Goal: Task Accomplishment & Management: Complete application form

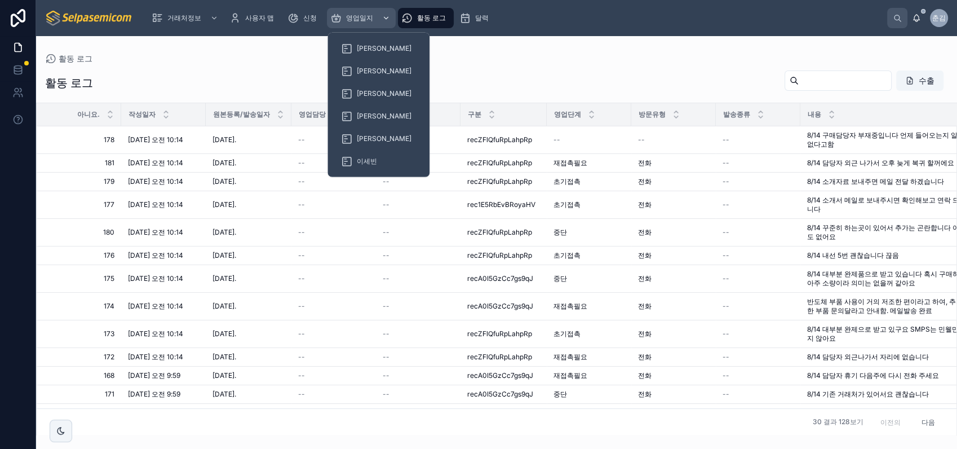
click at [356, 15] on span "영업일지" at bounding box center [359, 18] width 27 height 9
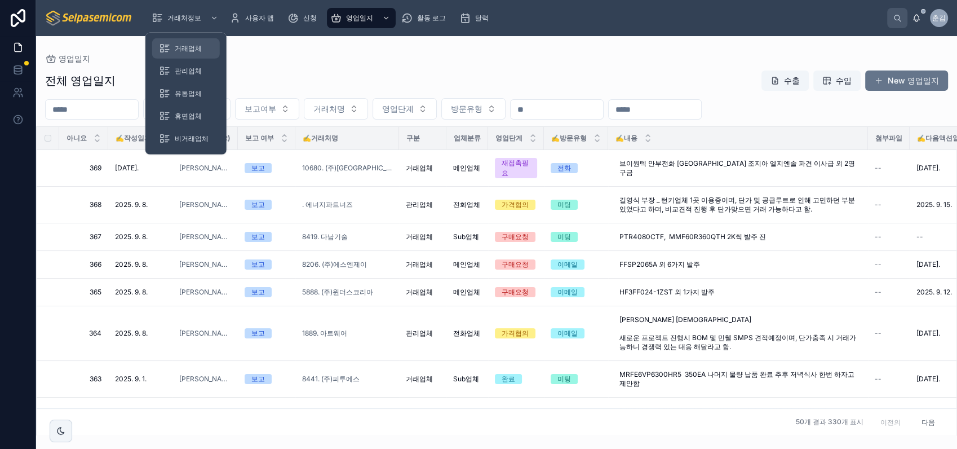
click at [178, 48] on span "거래업체" at bounding box center [188, 48] width 27 height 9
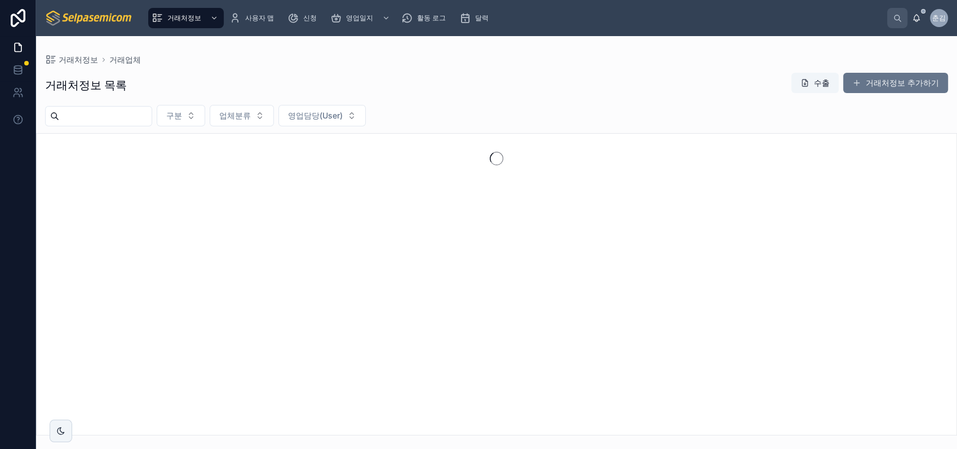
click at [152, 117] on input "text" at bounding box center [105, 116] width 92 height 16
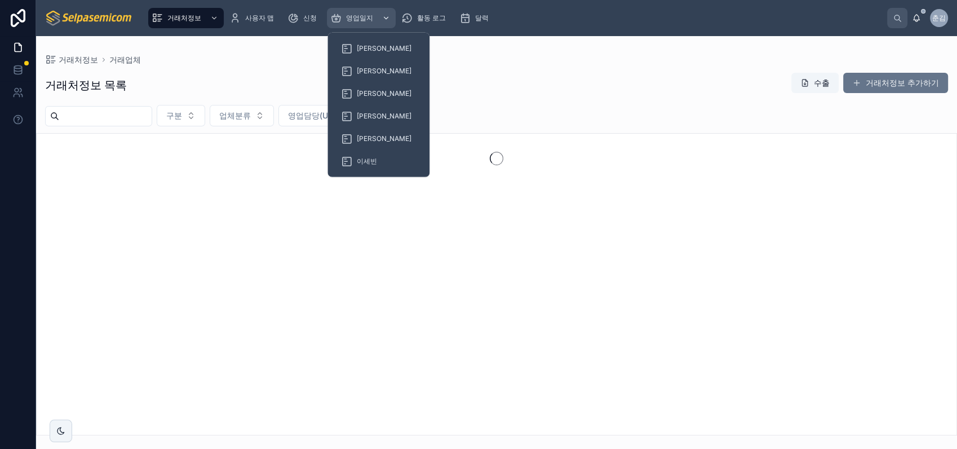
click at [351, 16] on span "영업일지" at bounding box center [359, 18] width 27 height 9
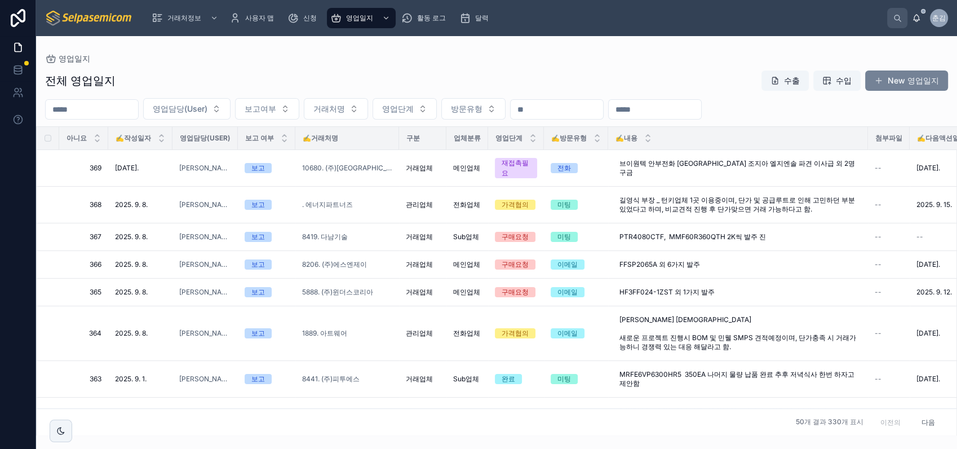
click at [897, 83] on font "New 영업일지" at bounding box center [913, 80] width 51 height 11
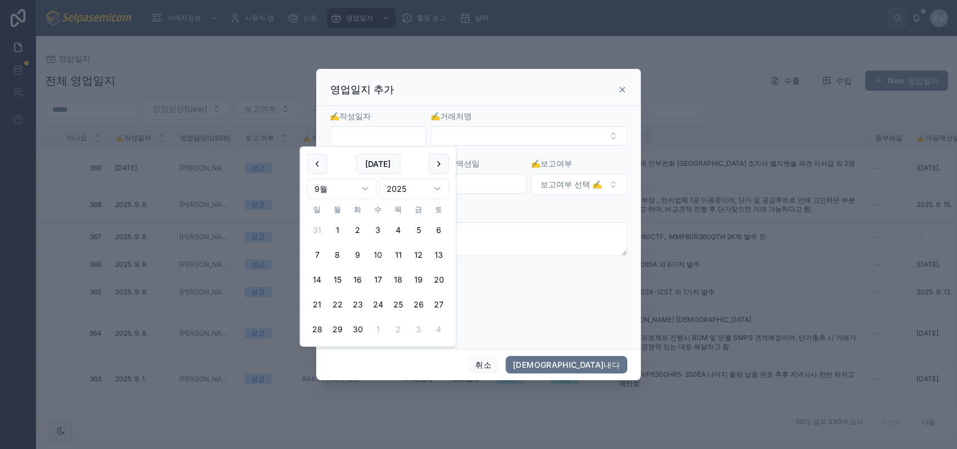
click at [394, 133] on input "text" at bounding box center [377, 137] width 95 height 16
click at [356, 255] on button "9" at bounding box center [358, 255] width 20 height 20
type input "**********"
click at [492, 136] on button "선택 버튼" at bounding box center [529, 135] width 197 height 19
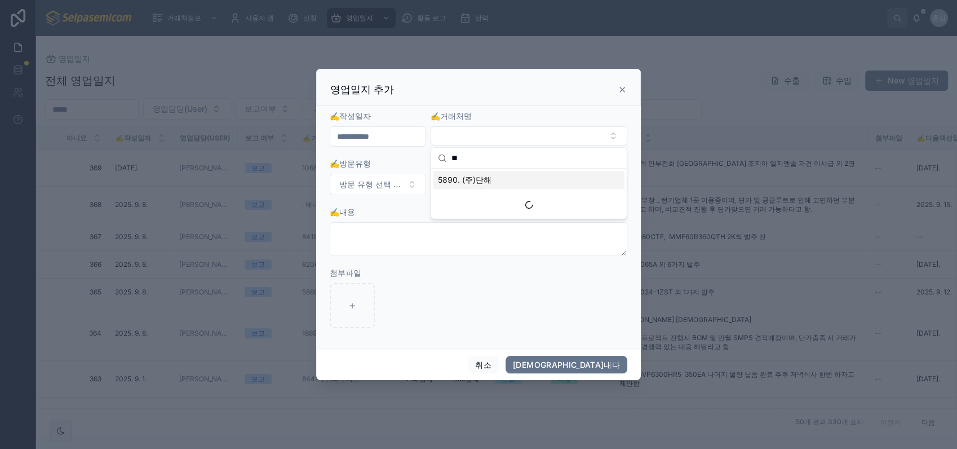
type input "*"
type input "******"
click at [505, 179] on span "10913. 한국하이테크전자(주)" at bounding box center [489, 179] width 103 height 11
click at [370, 184] on span "방문 유형 선택 ✍️" at bounding box center [371, 184] width 64 height 11
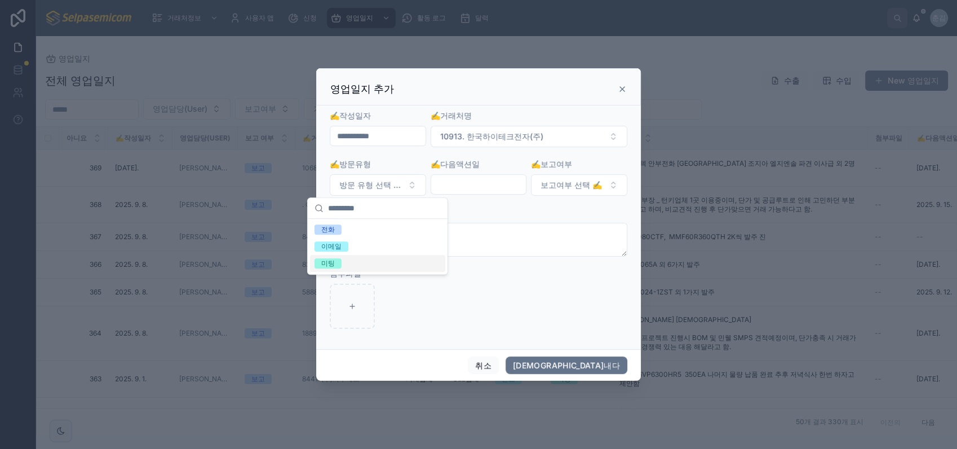
click at [347, 259] on div "미팅" at bounding box center [377, 263] width 135 height 17
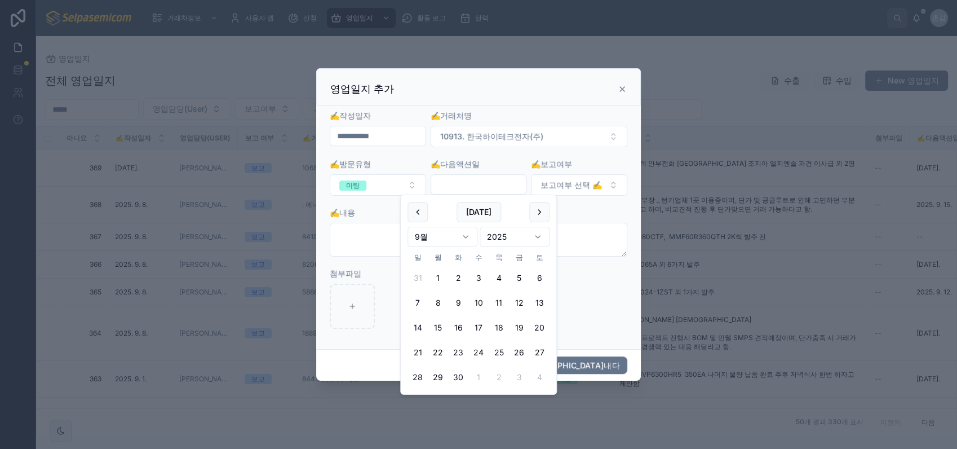
click at [465, 187] on input "text" at bounding box center [478, 184] width 95 height 16
click at [537, 213] on button at bounding box center [539, 212] width 20 height 20
click at [478, 325] on button "15" at bounding box center [479, 327] width 20 height 20
type input "**********"
click at [590, 187] on span "보고여부 선택 ✍️" at bounding box center [571, 184] width 61 height 11
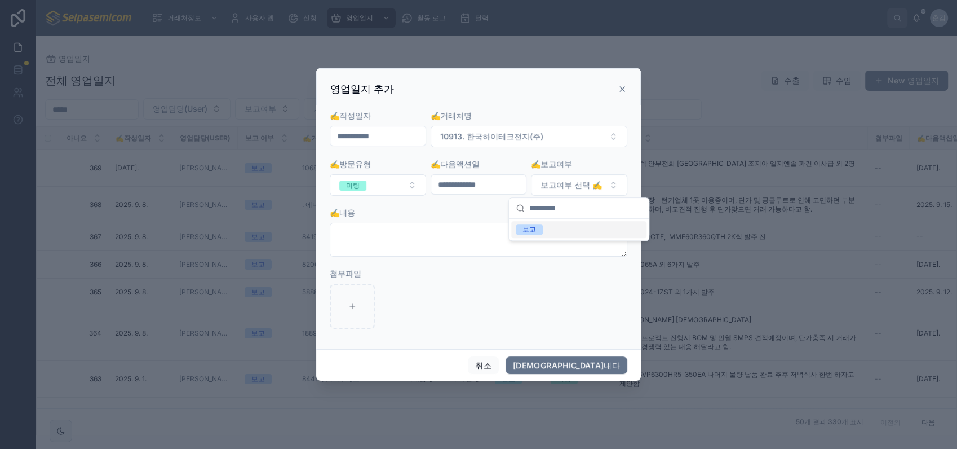
click at [541, 232] on span "보고" at bounding box center [529, 229] width 27 height 10
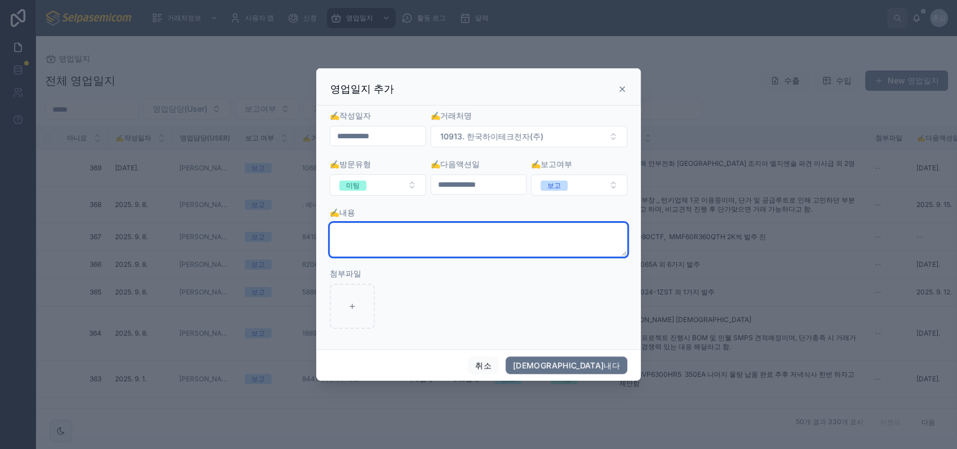
click at [419, 235] on textarea at bounding box center [479, 240] width 298 height 34
type textarea "*"
click at [489, 240] on textarea "**********" at bounding box center [479, 240] width 298 height 34
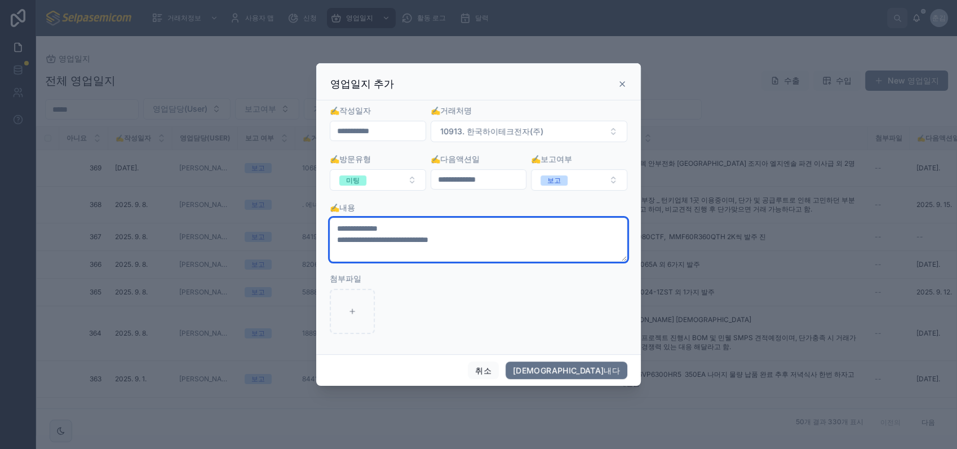
click at [531, 247] on textarea "**********" at bounding box center [479, 240] width 298 height 44
type textarea "**********"
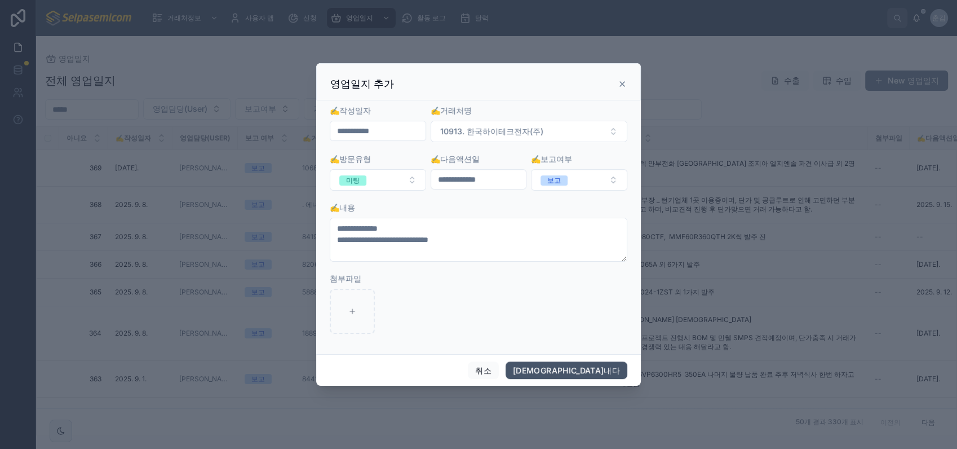
click at [595, 368] on button "[DEMOGRAPHIC_DATA]내다" at bounding box center [567, 370] width 122 height 18
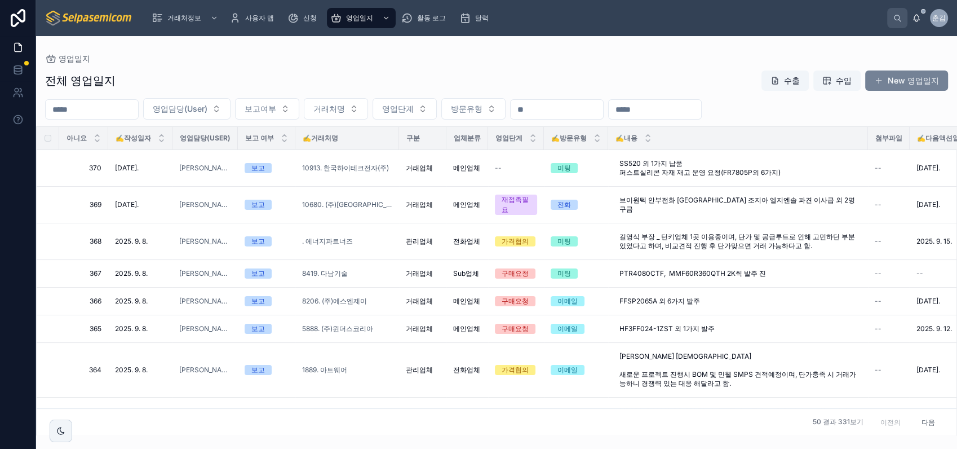
click at [884, 81] on button "New 영업일지" at bounding box center [906, 80] width 83 height 20
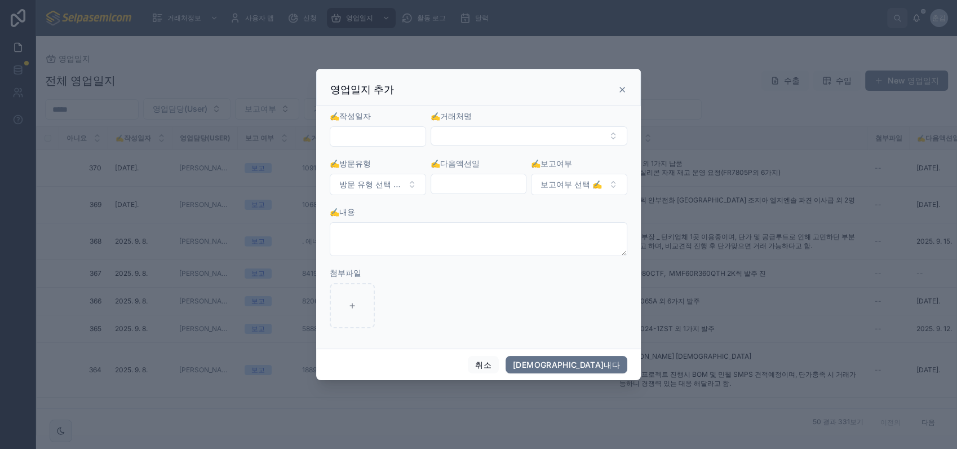
click at [408, 131] on input "text" at bounding box center [377, 137] width 95 height 16
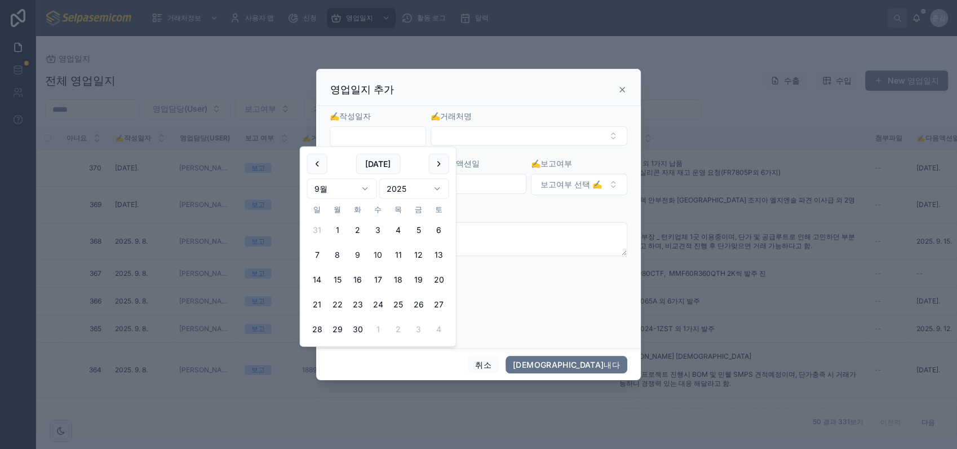
click at [359, 248] on button "9" at bounding box center [358, 255] width 20 height 20
type input "**********"
click at [470, 136] on button "선택 버튼" at bounding box center [529, 135] width 197 height 19
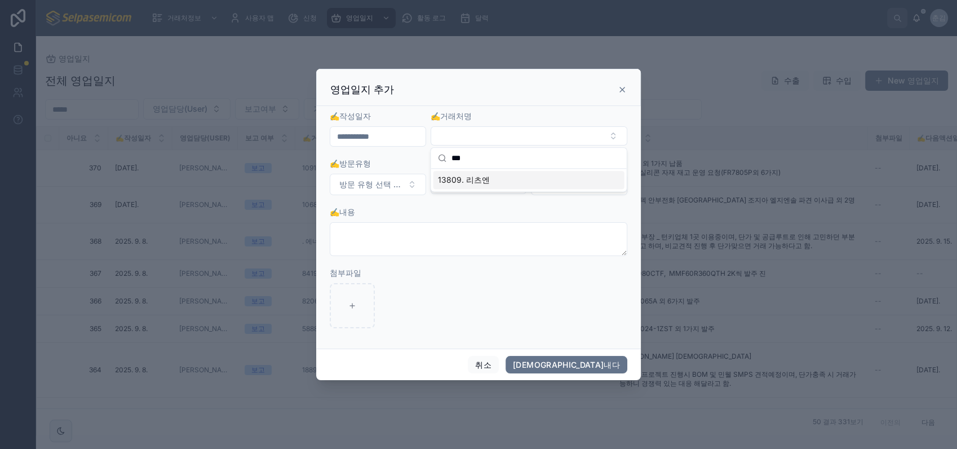
type input "***"
click at [476, 184] on span "13809. 리츠엔" at bounding box center [464, 179] width 52 height 11
click at [374, 182] on span "방문 유형 선택 ✍️" at bounding box center [371, 184] width 64 height 11
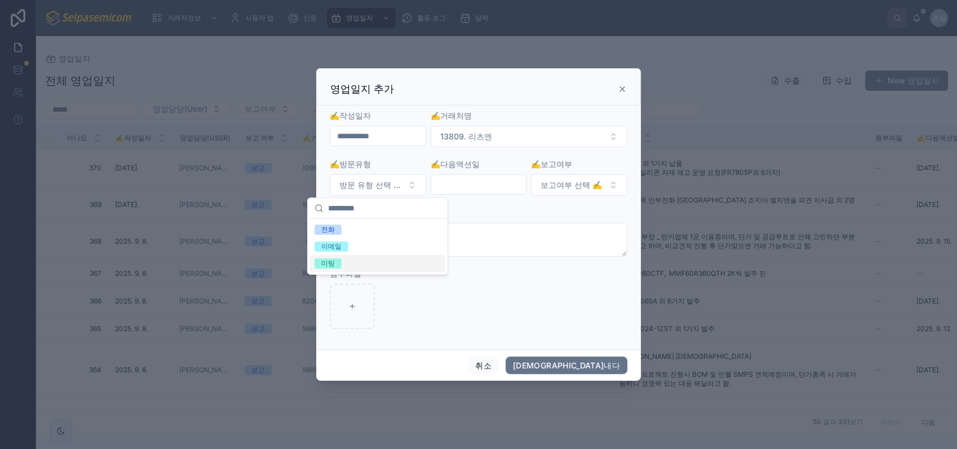
click at [345, 257] on div "미팅" at bounding box center [377, 263] width 135 height 17
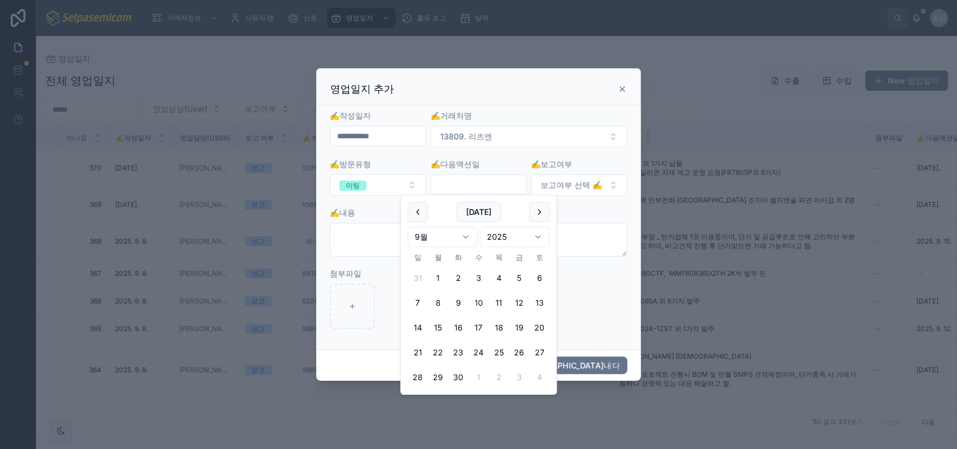
click at [452, 181] on input "text" at bounding box center [478, 184] width 95 height 16
click at [541, 209] on button at bounding box center [539, 212] width 20 height 20
click at [456, 327] on button "14" at bounding box center [458, 327] width 20 height 20
type input "**********"
click at [579, 188] on span "보고여부 선택 ✍️" at bounding box center [571, 184] width 61 height 11
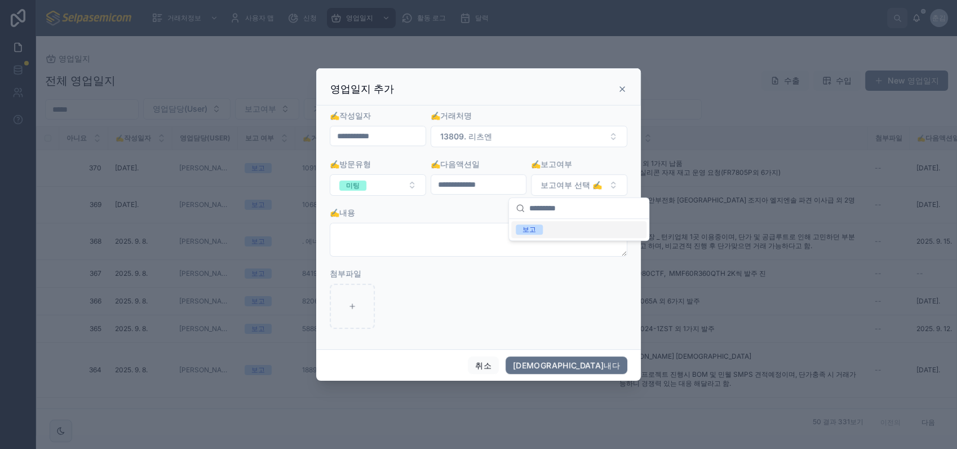
click at [538, 228] on span "보고" at bounding box center [529, 229] width 27 height 10
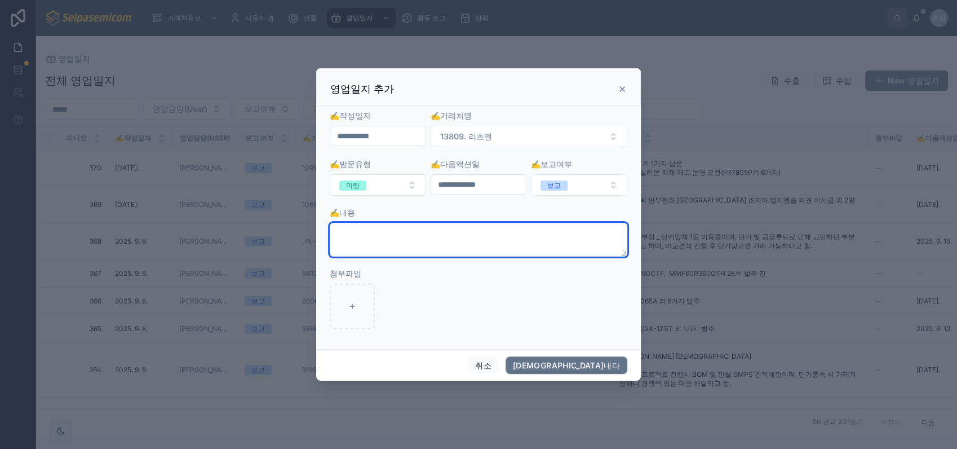
click at [463, 236] on textarea at bounding box center [479, 240] width 298 height 34
type textarea "*"
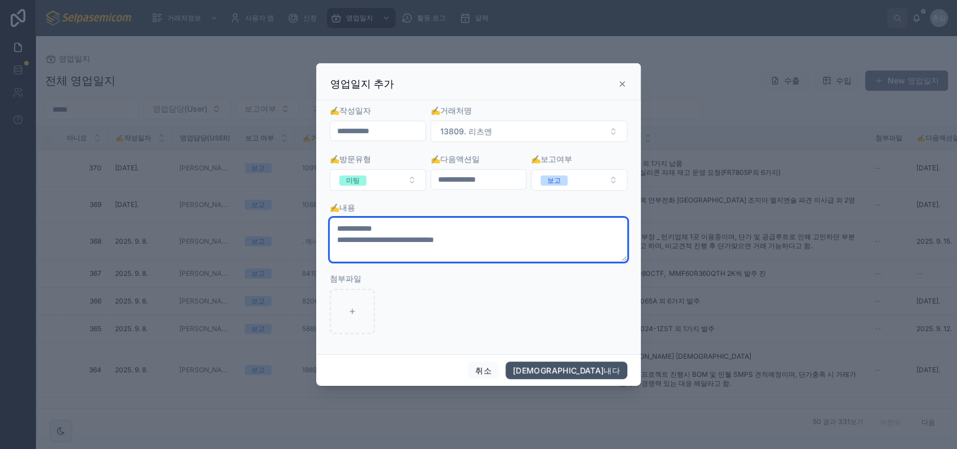
type textarea "**********"
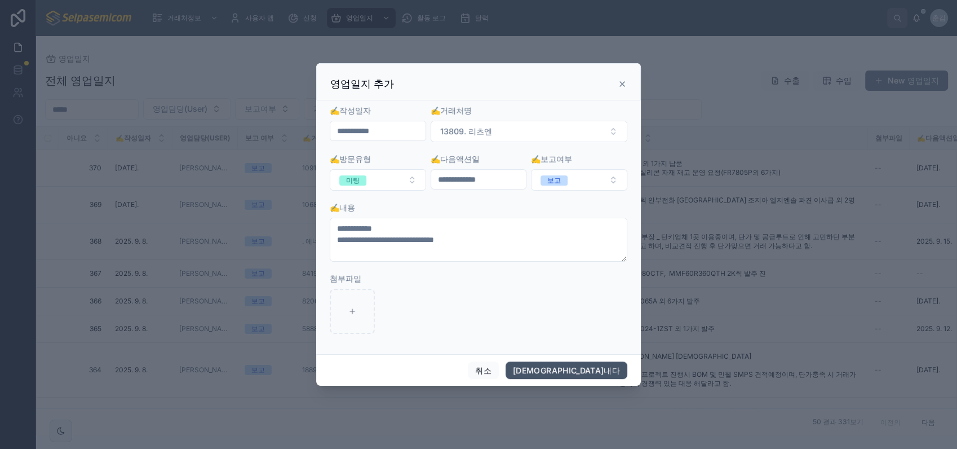
click at [604, 371] on button "[DEMOGRAPHIC_DATA]내다" at bounding box center [567, 370] width 122 height 18
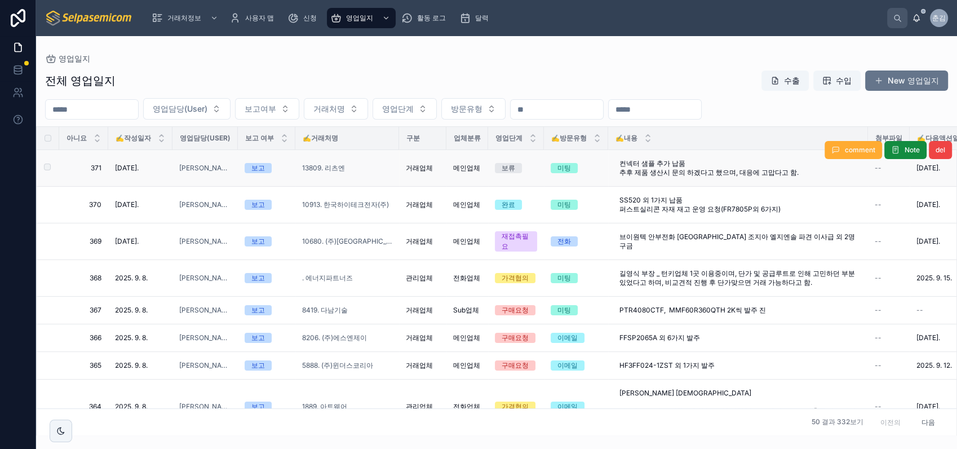
click at [501, 171] on span "보류" at bounding box center [508, 168] width 27 height 10
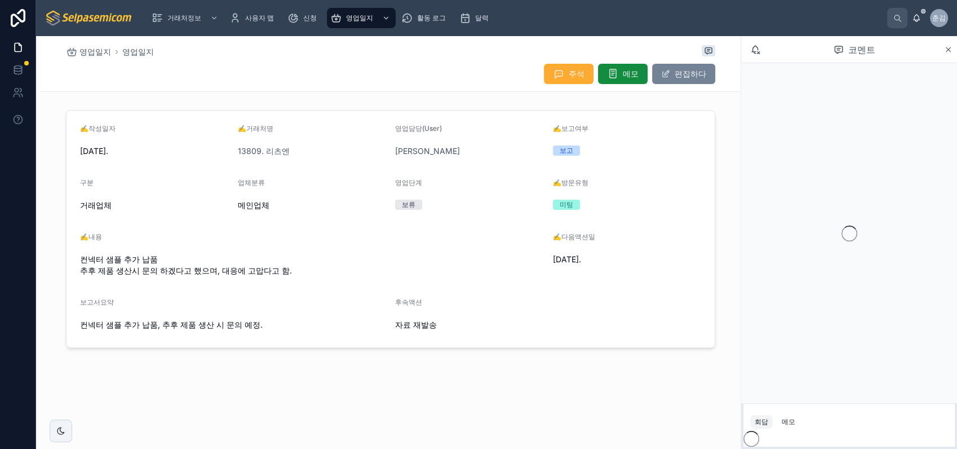
click at [690, 77] on font "편집하다" at bounding box center [691, 73] width 32 height 11
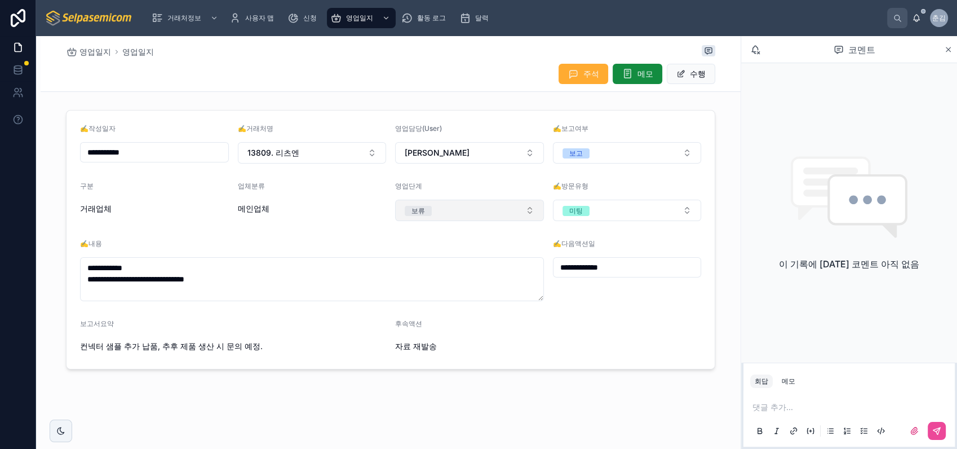
click at [430, 212] on span "보류" at bounding box center [418, 211] width 27 height 10
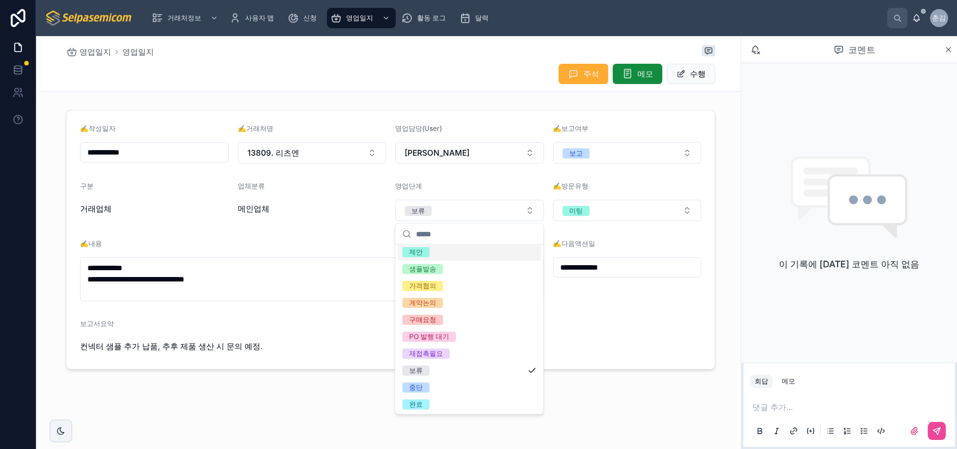
scroll to position [55, 0]
click at [421, 401] on div "완료" at bounding box center [416, 404] width 14 height 10
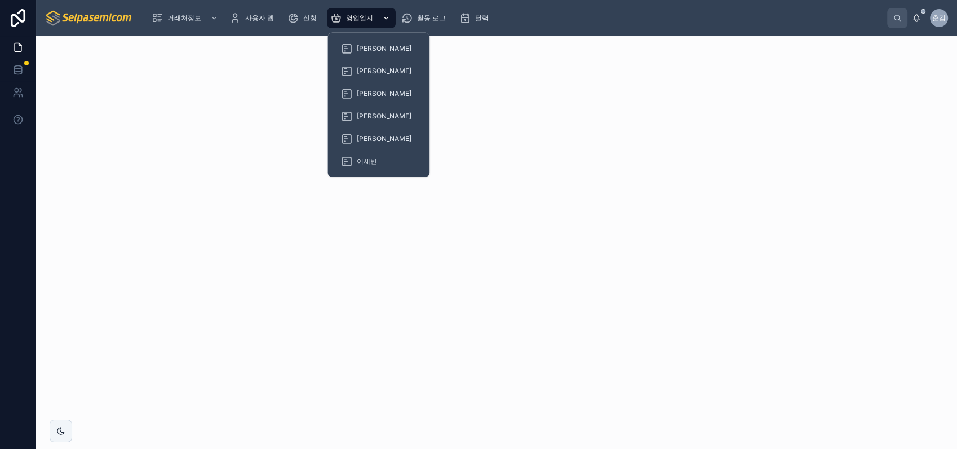
click at [360, 13] on div "영업일지" at bounding box center [361, 18] width 62 height 18
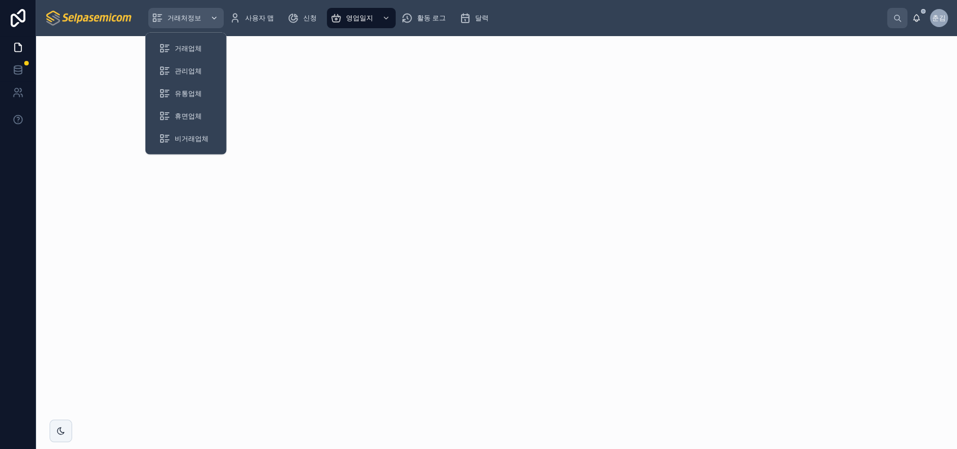
click at [195, 18] on span "거래처정보" at bounding box center [184, 18] width 34 height 9
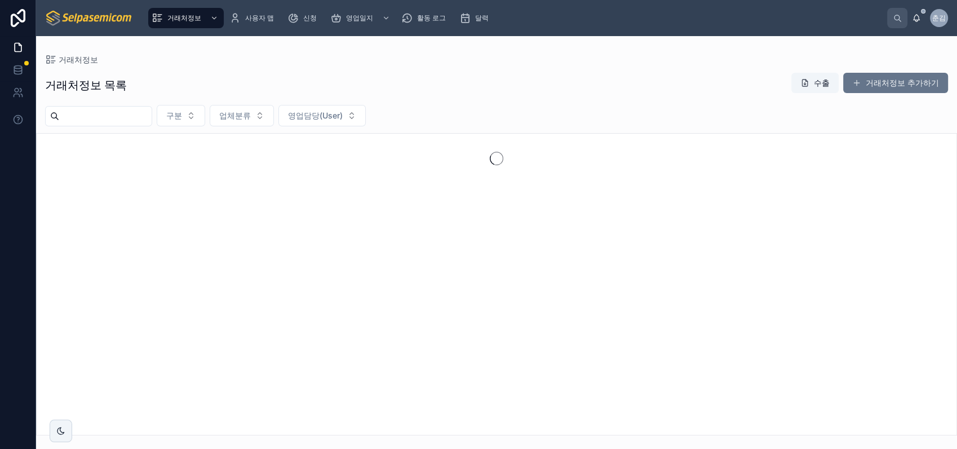
click at [82, 21] on img at bounding box center [89, 18] width 89 height 18
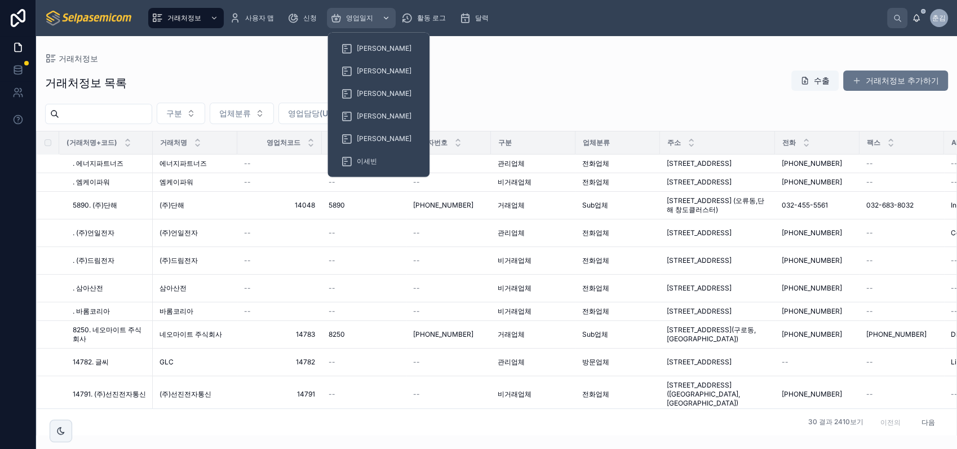
click at [360, 19] on span "영업일지" at bounding box center [359, 18] width 27 height 9
